Goal: Find specific page/section: Find specific page/section

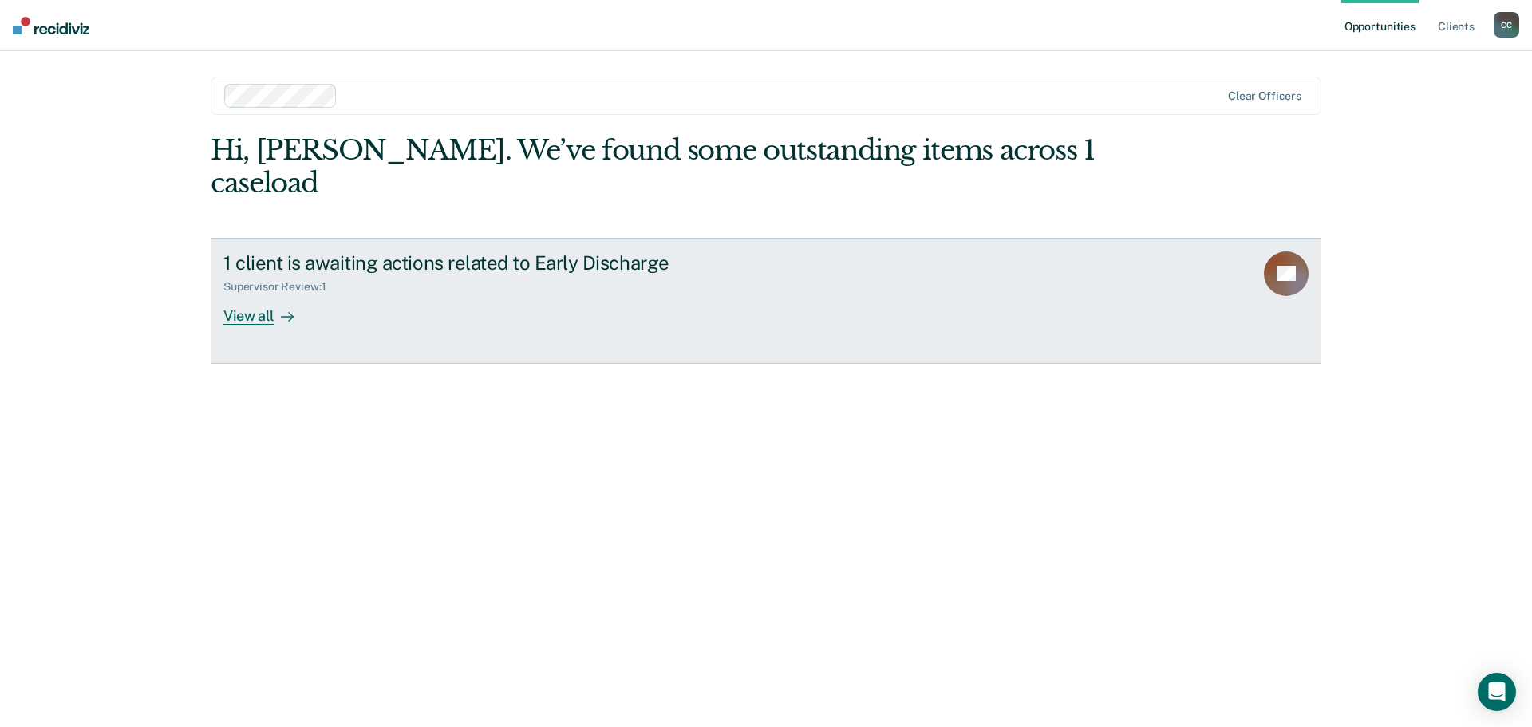
click at [264, 294] on div "View all" at bounding box center [267, 309] width 89 height 31
